Goal: Navigation & Orientation: Go to known website

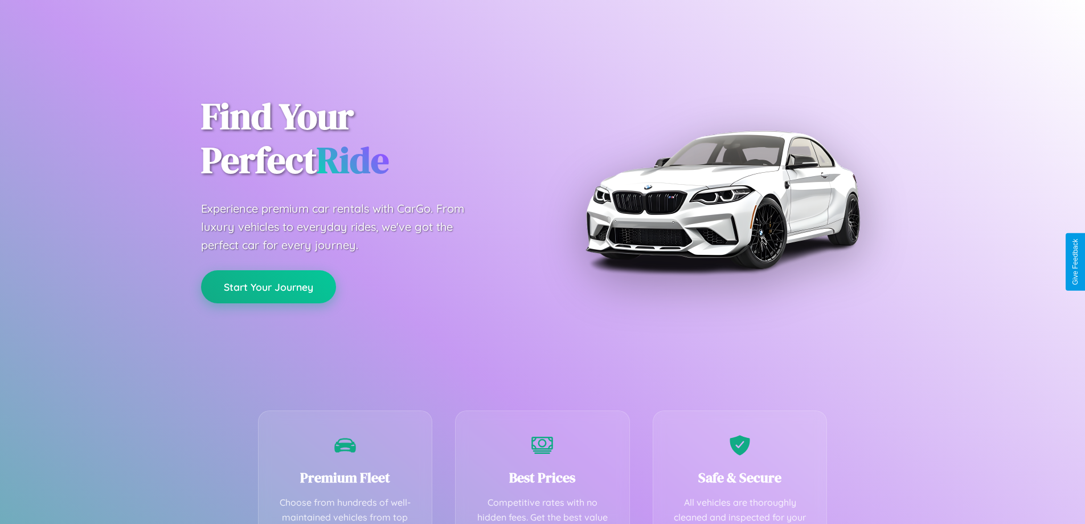
click at [268, 287] on button "Start Your Journey" at bounding box center [268, 286] width 135 height 33
click at [268, 286] on button "Start Your Journey" at bounding box center [268, 286] width 135 height 33
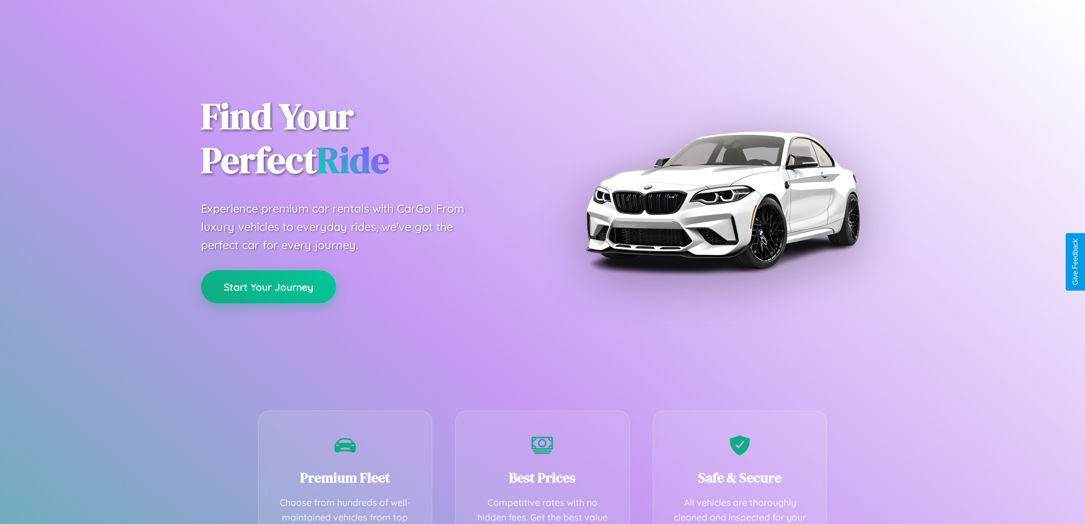
click at [268, 286] on button "Start Your Journey" at bounding box center [268, 286] width 135 height 33
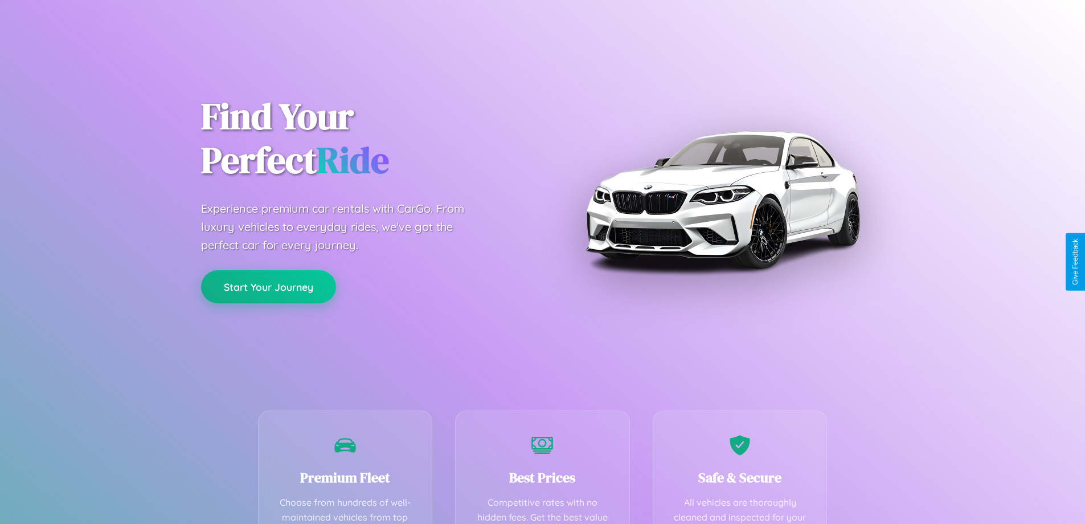
click at [268, 286] on button "Start Your Journey" at bounding box center [268, 286] width 135 height 33
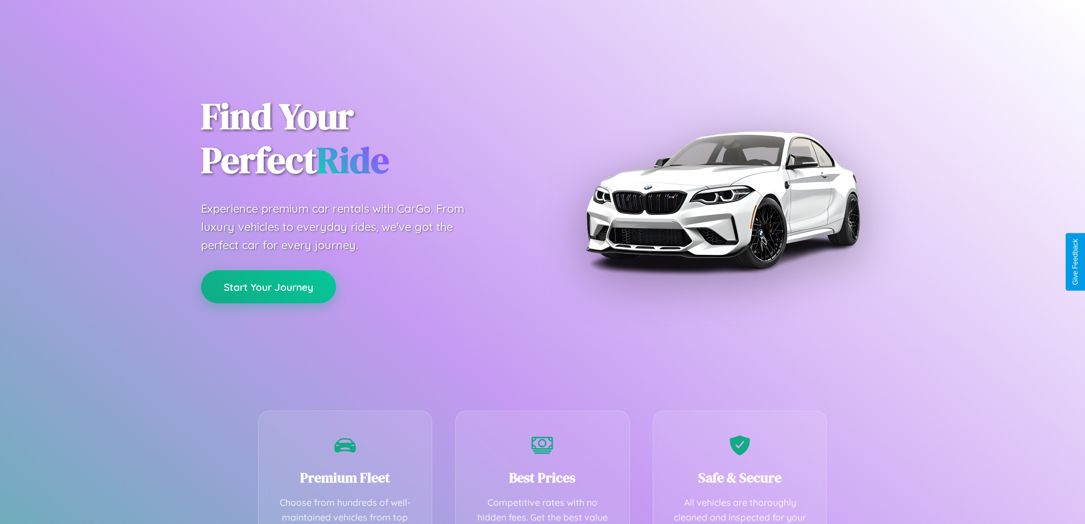
click at [268, 286] on button "Start Your Journey" at bounding box center [268, 286] width 135 height 33
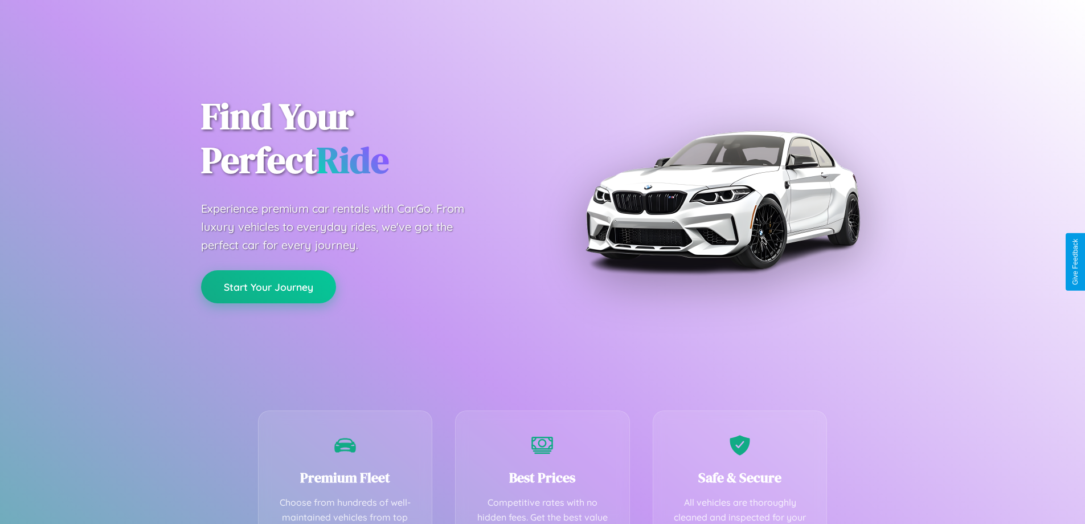
click at [268, 286] on button "Start Your Journey" at bounding box center [268, 286] width 135 height 33
